Goal: Navigation & Orientation: Find specific page/section

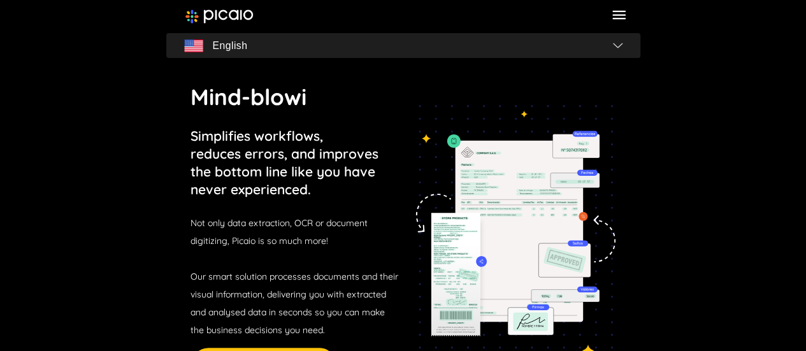
click at [615, 15] on icon at bounding box center [618, 15] width 13 height 9
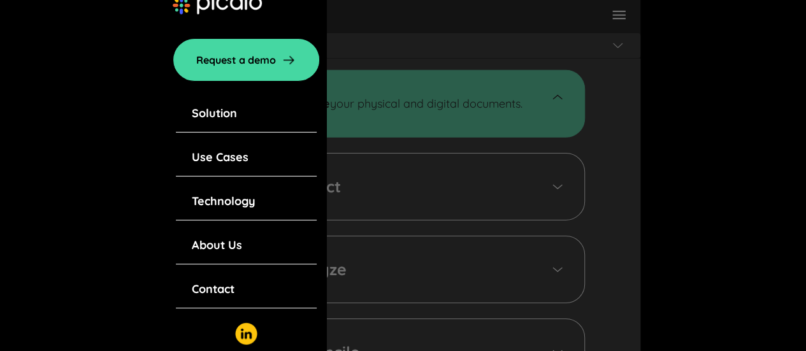
click at [605, 108] on div at bounding box center [403, 210] width 474 height 421
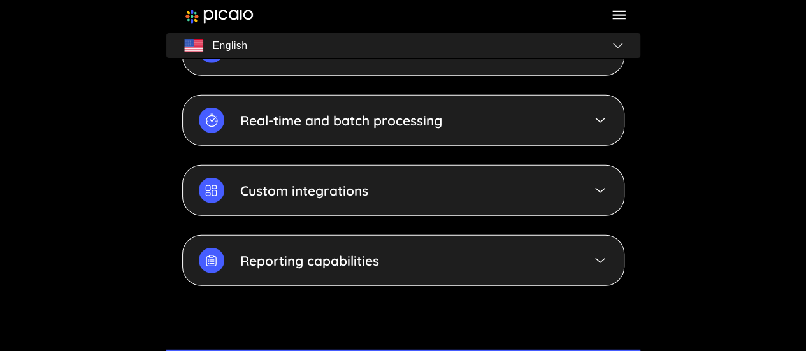
scroll to position [4627, 0]
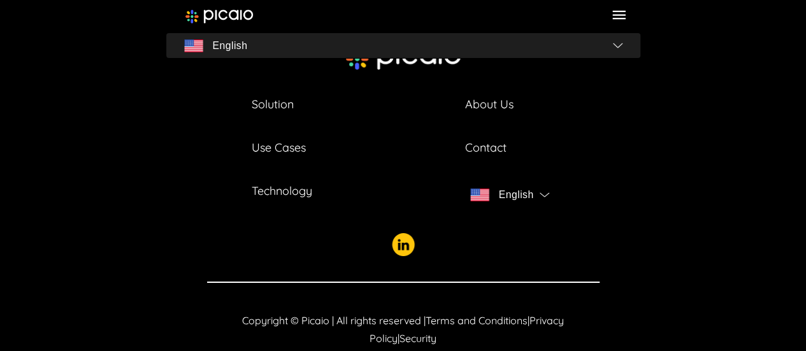
drag, startPoint x: 692, startPoint y: 54, endPoint x: 688, endPoint y: 325, distance: 270.8
click at [553, 314] on span "Privacy Policy" at bounding box center [467, 329] width 194 height 31
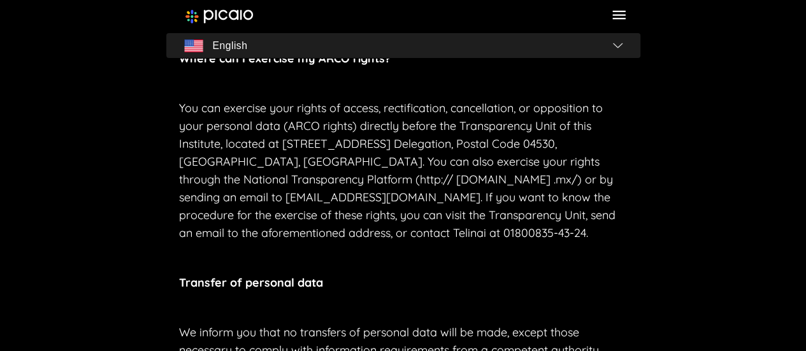
scroll to position [765, 0]
